Goal: Task Accomplishment & Management: Manage account settings

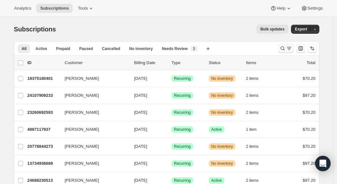
click at [289, 49] on icon "Search and filter results" at bounding box center [289, 48] width 6 height 6
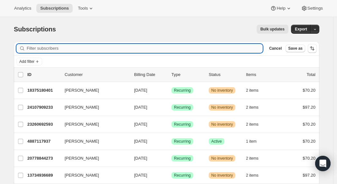
paste input "miasullivan.contact@yahoo.com"
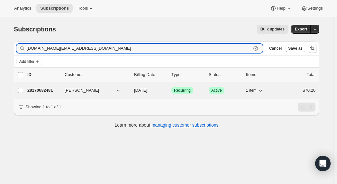
type input "miasullivan.contact@yahoo.com"
click at [43, 91] on p "28170682481" at bounding box center [43, 90] width 32 height 6
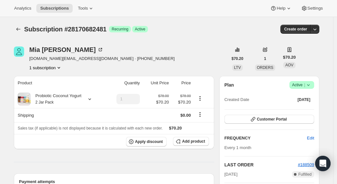
click at [308, 83] on icon at bounding box center [308, 85] width 6 height 6
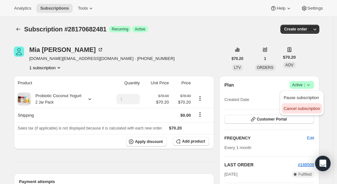
click at [299, 109] on span "Cancel subscription" at bounding box center [301, 108] width 36 height 5
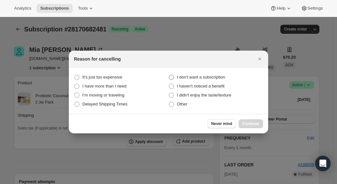
click at [194, 80] on span "I don't want a subscription" at bounding box center [201, 77] width 48 height 6
click at [169, 75] on subscription "I don't want a subscription" at bounding box center [169, 75] width 0 height 0
radio subscription "true"
click at [249, 120] on button "Continue" at bounding box center [250, 123] width 24 height 9
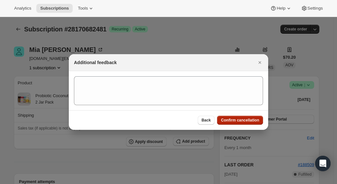
click at [249, 120] on span "Confirm cancellation" at bounding box center [240, 120] width 38 height 5
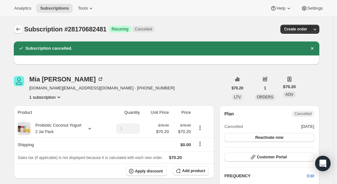
click at [20, 29] on icon "Subscriptions" at bounding box center [18, 29] width 6 height 6
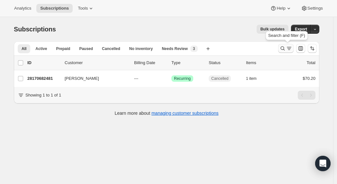
click at [280, 44] on button "Search and filter results" at bounding box center [285, 48] width 15 height 9
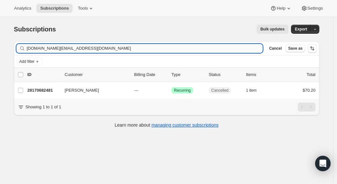
click at [124, 50] on input "miasullivan.contact@yahoo.com" at bounding box center [145, 48] width 236 height 9
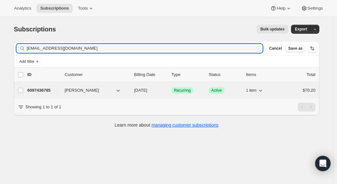
type input "galinazaytsev@gmail.com"
click at [46, 91] on p "6097436785" at bounding box center [43, 90] width 32 height 6
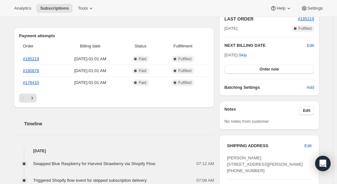
scroll to position [128, 0]
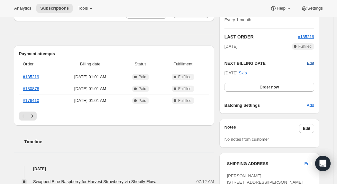
click at [310, 63] on span "Edit" at bounding box center [310, 63] width 7 height 6
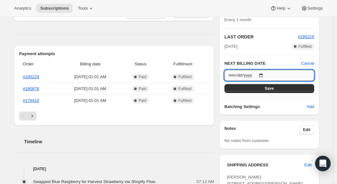
click at [252, 79] on input "2025-09-21" at bounding box center [269, 75] width 90 height 11
type input "2025-08-21"
click at [290, 89] on button "Save" at bounding box center [269, 88] width 90 height 9
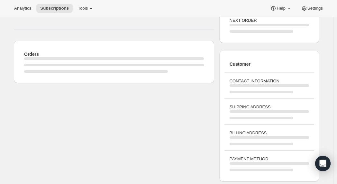
scroll to position [106, 0]
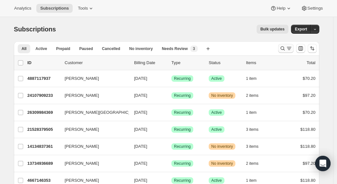
click at [283, 48] on icon "Search and filter results" at bounding box center [282, 48] width 6 height 6
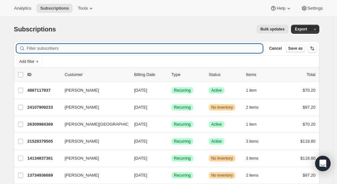
paste input "hmluu94@yahoo.com"
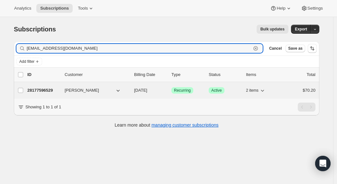
type input "hmluu94@yahoo.com"
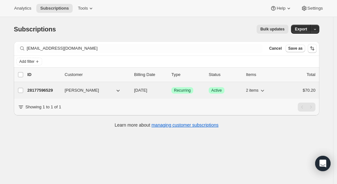
click at [82, 88] on span "Hannah Luu" at bounding box center [82, 90] width 34 height 6
click at [43, 89] on p "28177596529" at bounding box center [43, 90] width 32 height 6
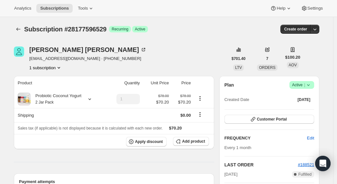
click at [298, 82] on span "Active |" at bounding box center [302, 85] width 20 height 6
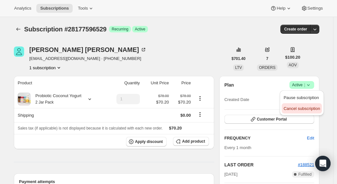
click at [299, 110] on span "Cancel subscription" at bounding box center [301, 108] width 36 height 5
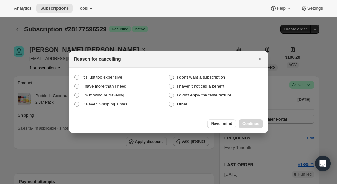
click at [199, 76] on span "I don't want a subscription" at bounding box center [201, 77] width 48 height 5
click at [169, 75] on subscription "I don't want a subscription" at bounding box center [169, 75] width 0 height 0
radio subscription "true"
click at [251, 119] on button "Continue" at bounding box center [250, 123] width 24 height 9
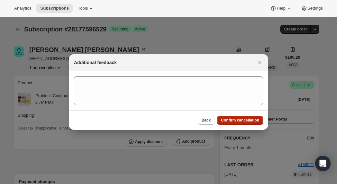
click at [248, 122] on span "Confirm cancellation" at bounding box center [240, 120] width 38 height 5
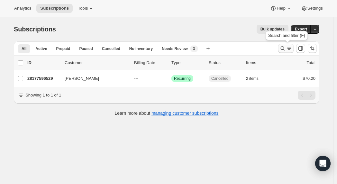
click at [288, 50] on icon "Search and filter results" at bounding box center [289, 48] width 6 height 6
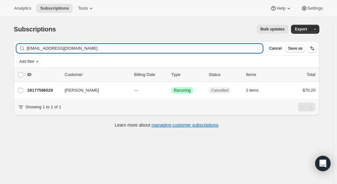
click at [108, 46] on input "hmluu94@yahoo.com" at bounding box center [145, 48] width 236 height 9
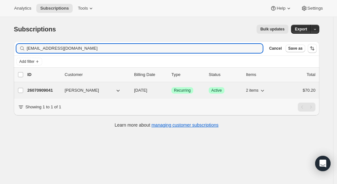
type input "analissakarina13@gmail.com"
click at [49, 91] on p "26070909041" at bounding box center [43, 90] width 32 height 6
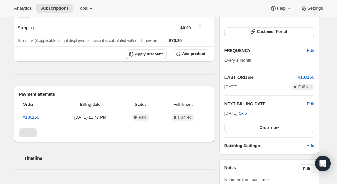
scroll to position [90, 0]
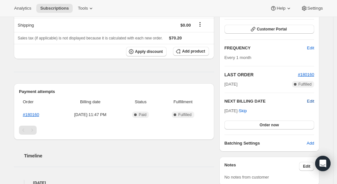
click at [312, 101] on span "Edit" at bounding box center [310, 101] width 7 height 6
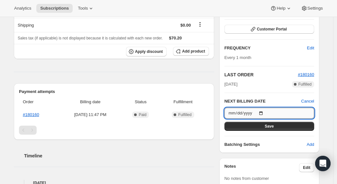
click at [268, 113] on input "2025-09-16" at bounding box center [269, 113] width 90 height 11
type input "2025-08-21"
click at [295, 127] on button "Save" at bounding box center [269, 126] width 90 height 9
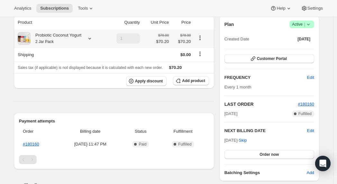
click at [92, 38] on icon at bounding box center [89, 38] width 6 height 6
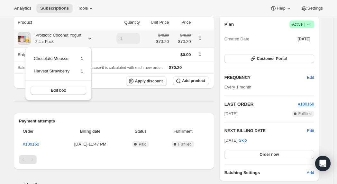
click at [92, 38] on icon at bounding box center [89, 38] width 6 height 6
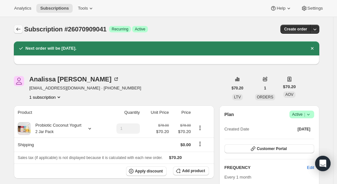
scroll to position [0, 0]
click at [18, 30] on icon "Subscriptions" at bounding box center [18, 29] width 6 height 6
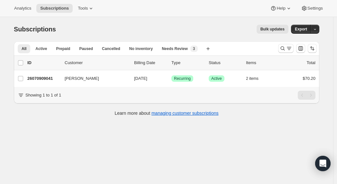
click at [282, 43] on div at bounding box center [297, 48] width 44 height 13
click at [283, 45] on button "Search and filter results" at bounding box center [285, 48] width 15 height 9
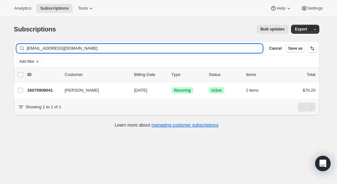
click at [116, 50] on input "analissakarina13@gmail.com" at bounding box center [145, 48] width 236 height 9
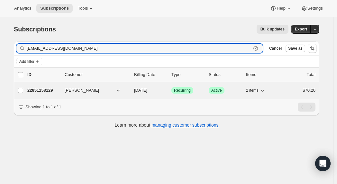
type input "cammack382@aol.com"
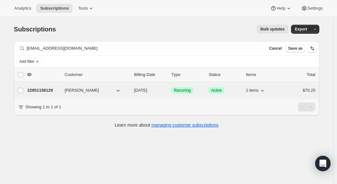
click at [44, 90] on p "22851158129" at bounding box center [43, 90] width 32 height 6
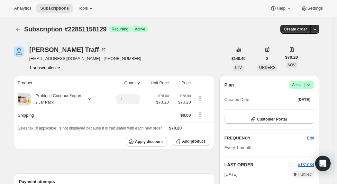
click at [314, 84] on span "Success Active |" at bounding box center [301, 85] width 25 height 8
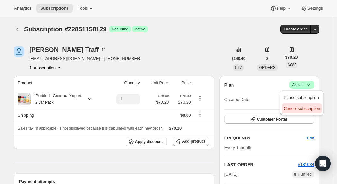
click at [301, 109] on span "Cancel subscription" at bounding box center [301, 108] width 36 height 5
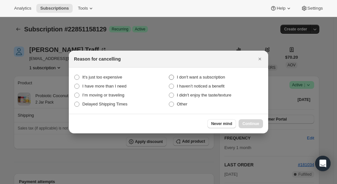
click at [187, 77] on span "I don't want a subscription" at bounding box center [201, 77] width 48 height 5
click at [169, 75] on subscription "I don't want a subscription" at bounding box center [169, 75] width 0 height 0
radio subscription "true"
click at [249, 130] on div "Never mind Continue" at bounding box center [168, 124] width 199 height 20
click at [252, 126] on span "Continue" at bounding box center [250, 123] width 17 height 5
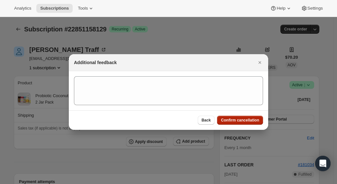
click at [235, 120] on span "Confirm cancellation" at bounding box center [240, 120] width 38 height 5
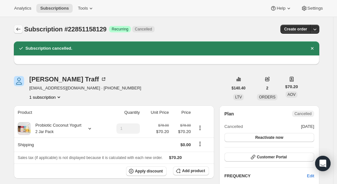
click at [22, 25] on button "Subscriptions" at bounding box center [18, 29] width 9 height 9
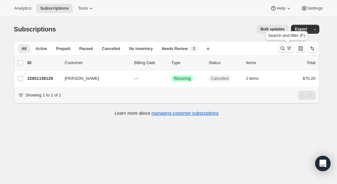
click at [283, 49] on icon "Search and filter results" at bounding box center [282, 48] width 6 height 6
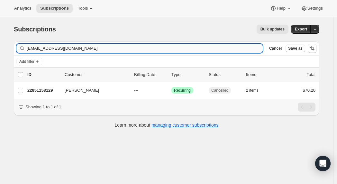
click at [55, 47] on input "cammack382@aol.com" at bounding box center [145, 48] width 236 height 9
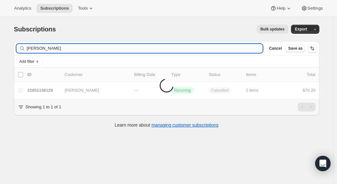
type input "linden hass"
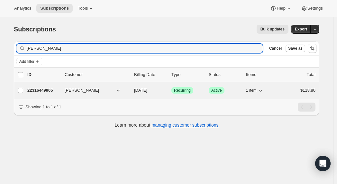
click at [55, 88] on p "22316449905" at bounding box center [43, 90] width 32 height 6
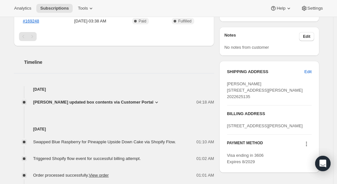
scroll to position [231, 0]
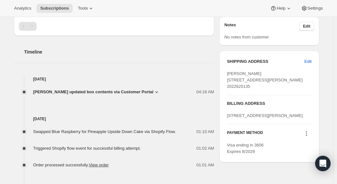
click at [153, 92] on icon at bounding box center [156, 92] width 6 height 6
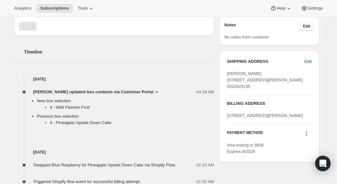
click at [153, 92] on icon at bounding box center [156, 92] width 6 height 6
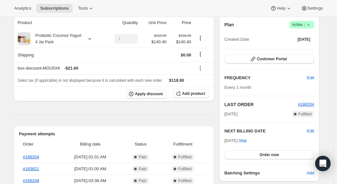
scroll to position [61, 0]
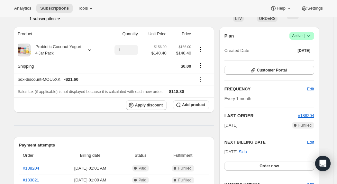
scroll to position [46, 0]
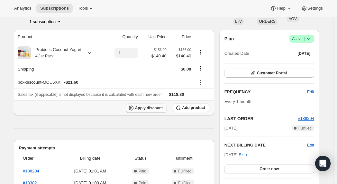
click at [145, 110] on span "Apply discount" at bounding box center [149, 108] width 28 height 5
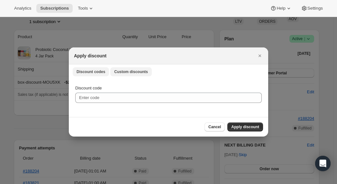
click at [135, 74] on span "Custom discounts" at bounding box center [131, 71] width 34 height 5
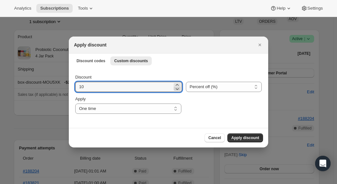
click at [174, 86] on icon ":r1rj:" at bounding box center [177, 89] width 6 height 6
type input "9"
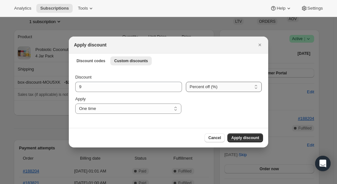
select select "fixed"
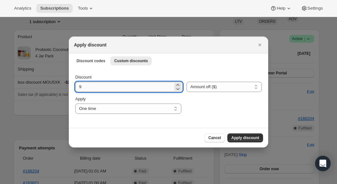
click at [101, 85] on input "9" at bounding box center [124, 87] width 98 height 10
type input "118.80"
click at [241, 137] on span "Apply discount" at bounding box center [245, 138] width 28 height 5
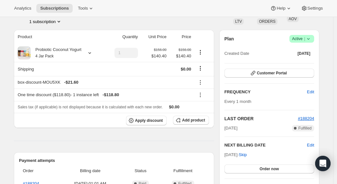
scroll to position [63, 0]
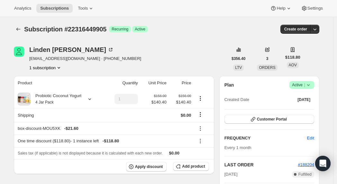
scroll to position [0, 0]
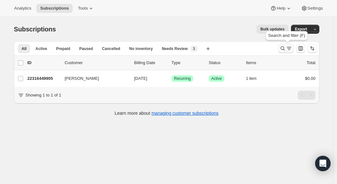
click at [281, 47] on icon "Search and filter results" at bounding box center [282, 48] width 6 height 6
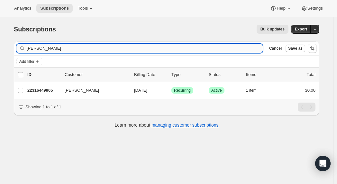
click at [55, 51] on input "linden hass" at bounding box center [145, 48] width 236 height 9
click at [109, 49] on input "linden hass" at bounding box center [139, 48] width 224 height 9
paste input "vthibodeau22@gmail.com"
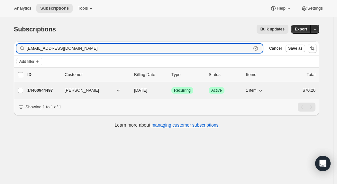
type input "vthibodeau22@gmail.com"
click at [39, 91] on p "14460944497" at bounding box center [43, 90] width 32 height 6
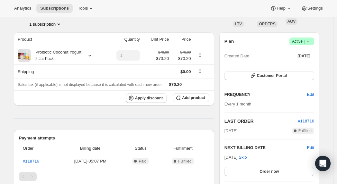
scroll to position [43, 0]
click at [310, 42] on icon at bounding box center [308, 42] width 6 height 6
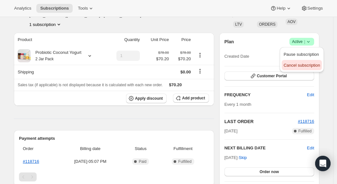
click at [303, 63] on span "Cancel subscription" at bounding box center [301, 65] width 36 height 5
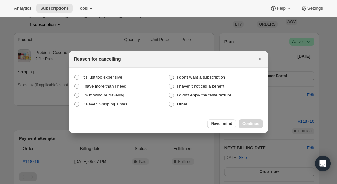
click at [216, 79] on span "I don't want a subscription" at bounding box center [201, 77] width 48 height 5
click at [169, 75] on subscription "I don't want a subscription" at bounding box center [169, 75] width 0 height 0
radio subscription "true"
click at [243, 119] on div "Never mind Continue" at bounding box center [168, 124] width 199 height 20
click at [248, 125] on span "Continue" at bounding box center [250, 123] width 17 height 5
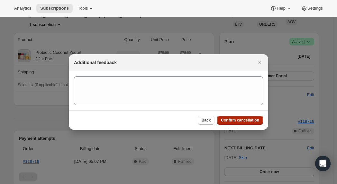
click at [233, 117] on button "Confirm cancellation" at bounding box center [240, 120] width 46 height 9
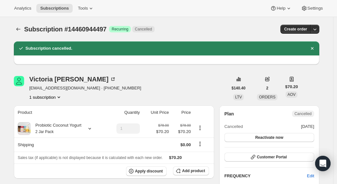
scroll to position [0, 0]
click at [20, 29] on icon "Subscriptions" at bounding box center [18, 29] width 6 height 6
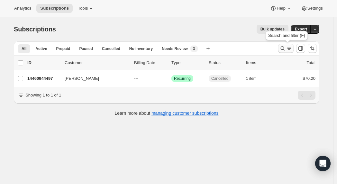
click at [289, 45] on button "Search and filter results" at bounding box center [285, 48] width 15 height 9
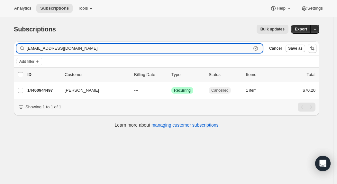
click at [109, 49] on input "vthibodeau22@gmail.com" at bounding box center [139, 48] width 224 height 9
paste input "genielm@ao"
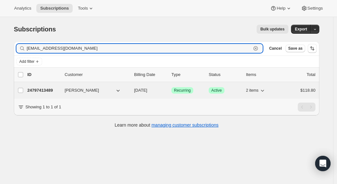
type input "genielm@aol.com"
click at [42, 93] on p "24797413489" at bounding box center [43, 90] width 32 height 6
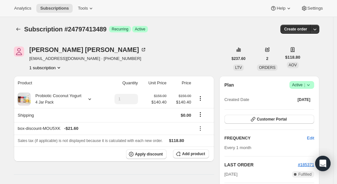
click at [305, 85] on span "Active |" at bounding box center [302, 85] width 20 height 6
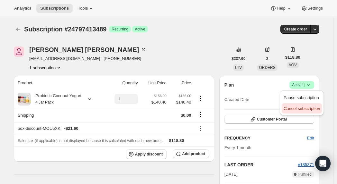
click at [297, 111] on span "Cancel subscription" at bounding box center [301, 108] width 36 height 5
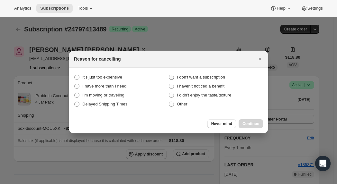
click at [189, 76] on span "I don't want a subscription" at bounding box center [201, 77] width 48 height 5
click at [169, 75] on subscription "I don't want a subscription" at bounding box center [169, 75] width 0 height 0
radio subscription "true"
click at [256, 126] on span "Continue" at bounding box center [250, 123] width 17 height 5
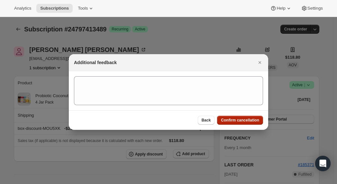
click at [238, 121] on span "Confirm cancellation" at bounding box center [240, 120] width 38 height 5
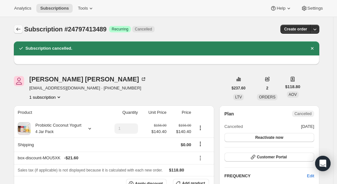
click at [19, 29] on icon "Subscriptions" at bounding box center [18, 29] width 6 height 6
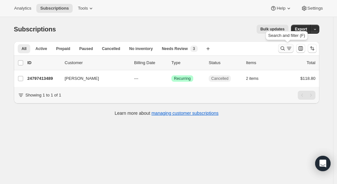
click at [283, 49] on icon "Search and filter results" at bounding box center [282, 49] width 4 height 4
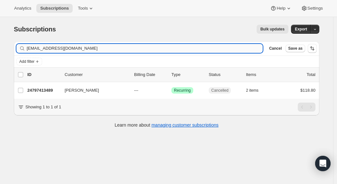
click at [81, 50] on input "genielm@aol.com" at bounding box center [145, 48] width 236 height 9
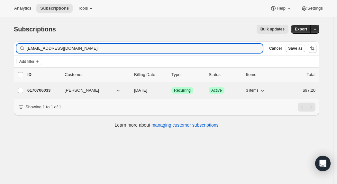
type input "yvettedwr@gmail.com"
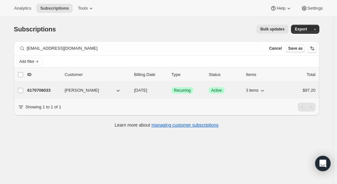
click at [40, 91] on p "6170706033" at bounding box center [43, 90] width 32 height 6
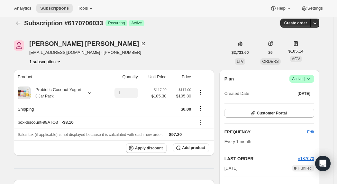
scroll to position [7, 0]
